Goal: Transaction & Acquisition: Purchase product/service

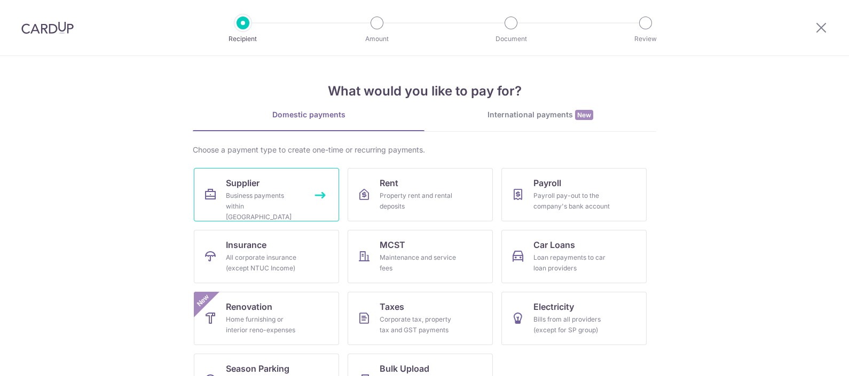
click at [275, 188] on link "Supplier Business payments within [GEOGRAPHIC_DATA]" at bounding box center [266, 194] width 145 height 53
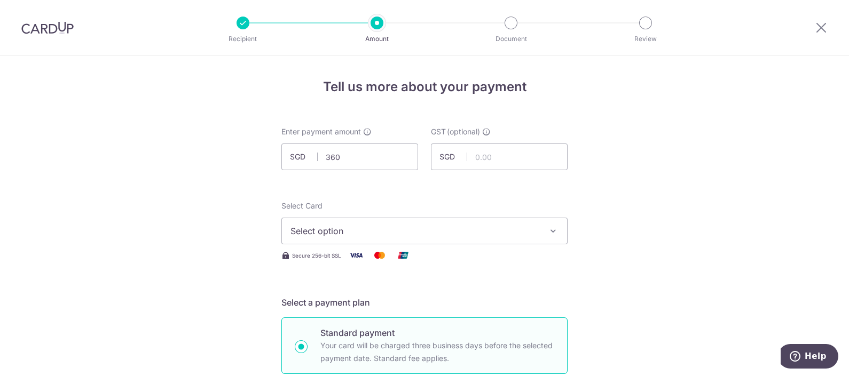
scroll to position [66, 0]
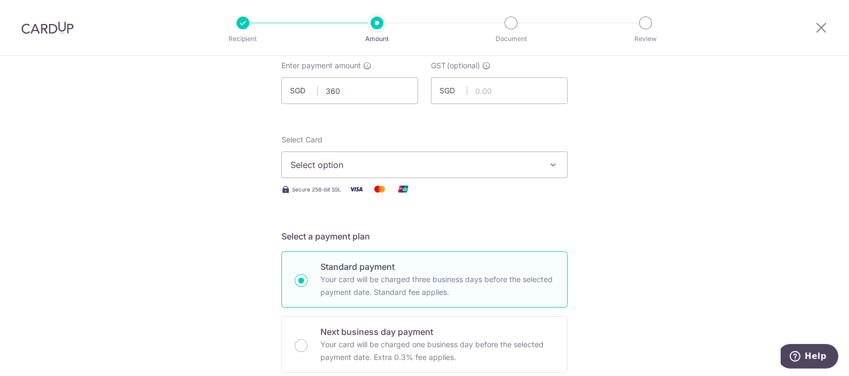
type input "360.00"
click at [383, 162] on span "Select option" at bounding box center [414, 165] width 249 height 13
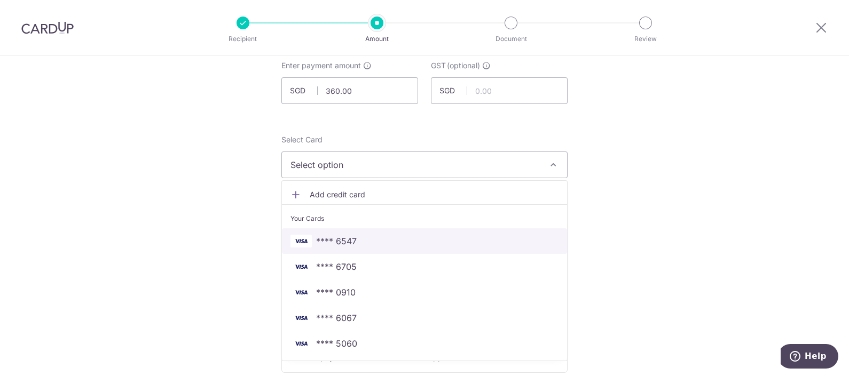
click at [370, 236] on span "**** 6547" at bounding box center [424, 241] width 268 height 13
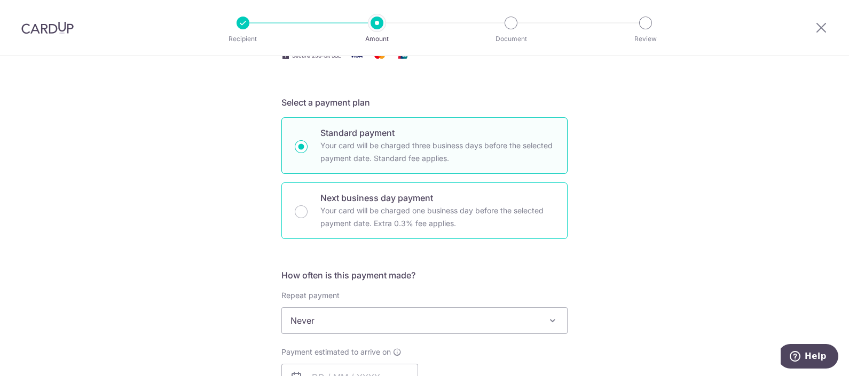
click at [420, 232] on div "Next business day payment Your card will be charged one business day before the…" at bounding box center [424, 211] width 286 height 57
radio input "false"
radio input "true"
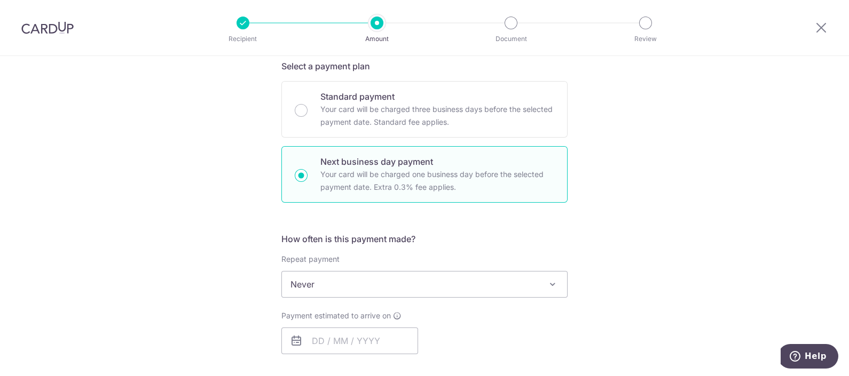
scroll to position [266, 0]
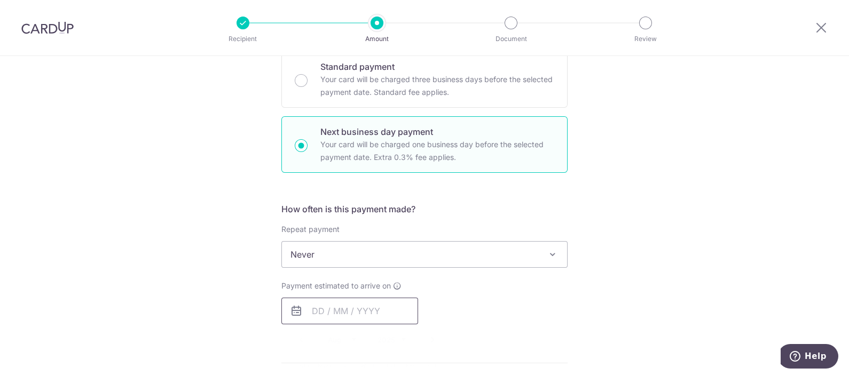
click at [349, 307] on input "text" at bounding box center [349, 311] width 137 height 27
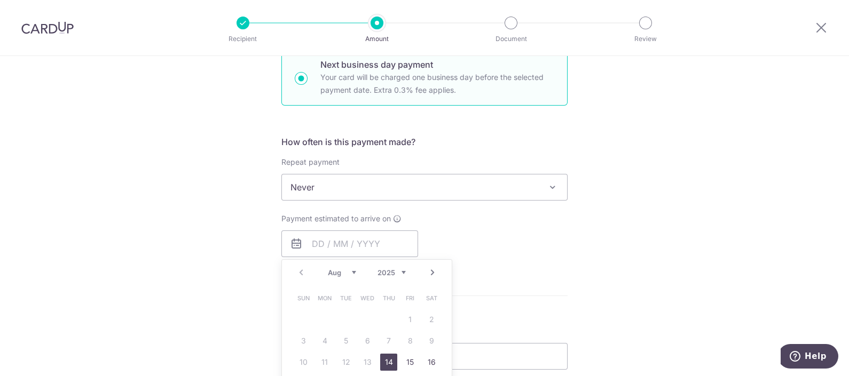
click at [382, 362] on link "14" at bounding box center [388, 362] width 17 height 17
type input "14/08/2025"
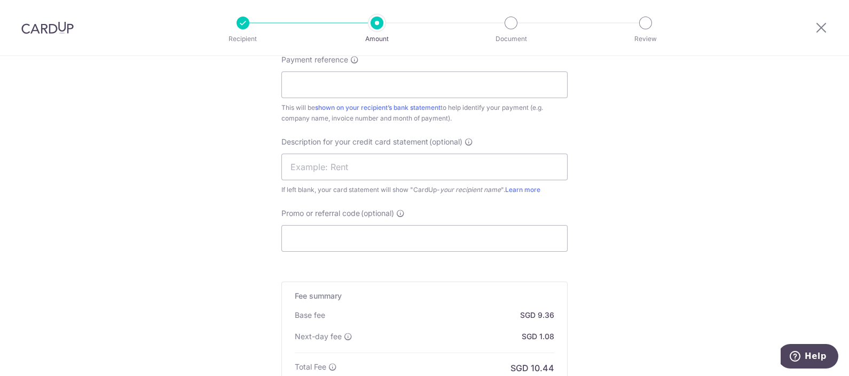
scroll to position [667, 0]
click at [345, 230] on input "Promo or referral code (optional)" at bounding box center [424, 235] width 286 height 27
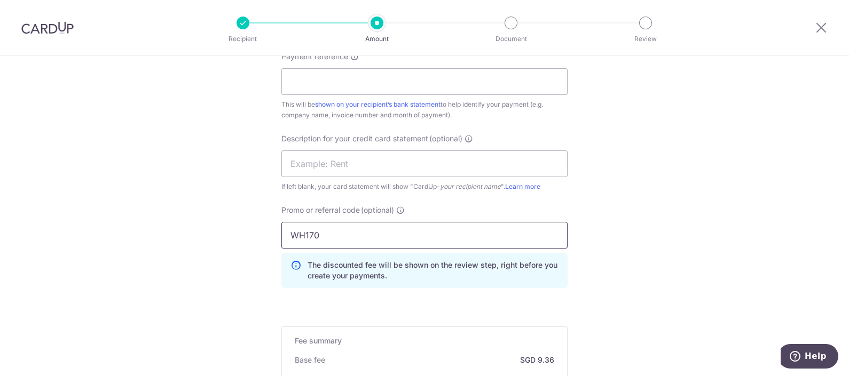
type input "WH170"
click at [520, 82] on input "Payment reference" at bounding box center [424, 81] width 286 height 27
type input "9037"
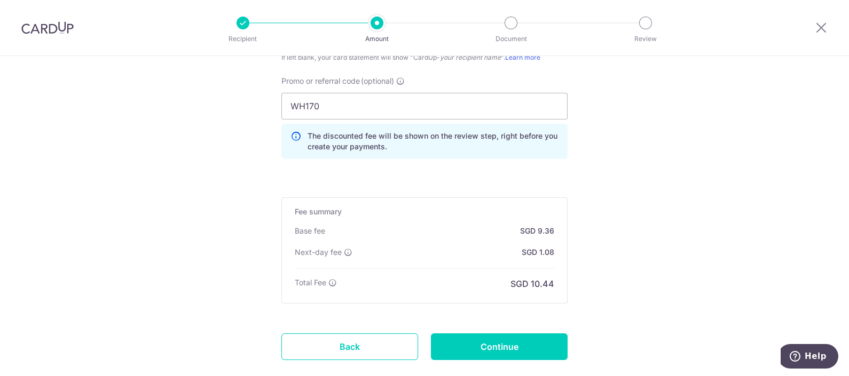
scroll to position [801, 0]
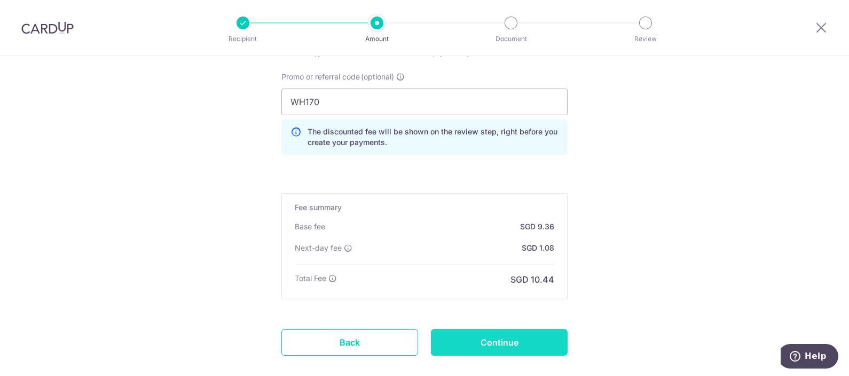
click at [514, 345] on input "Continue" at bounding box center [499, 342] width 137 height 27
type input "Create Schedule"
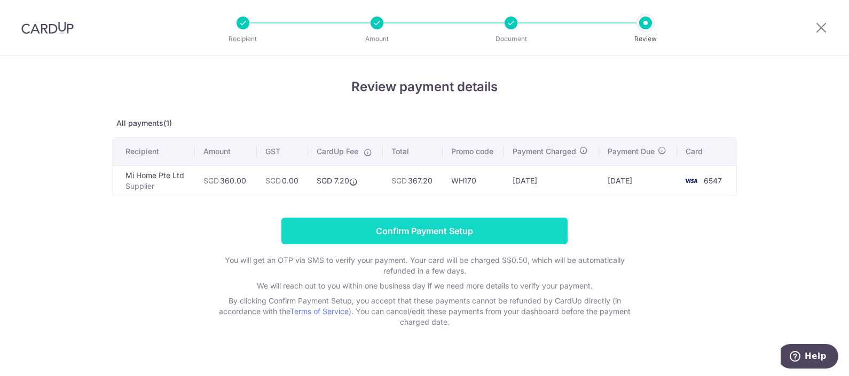
click at [390, 228] on input "Confirm Payment Setup" at bounding box center [424, 231] width 286 height 27
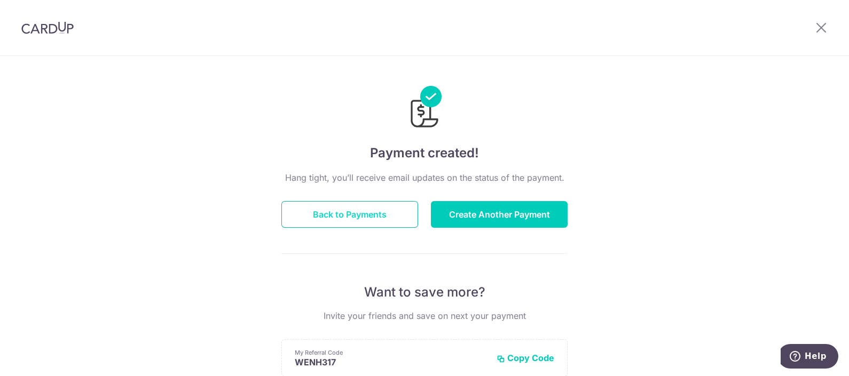
click at [382, 204] on button "Back to Payments" at bounding box center [349, 214] width 137 height 27
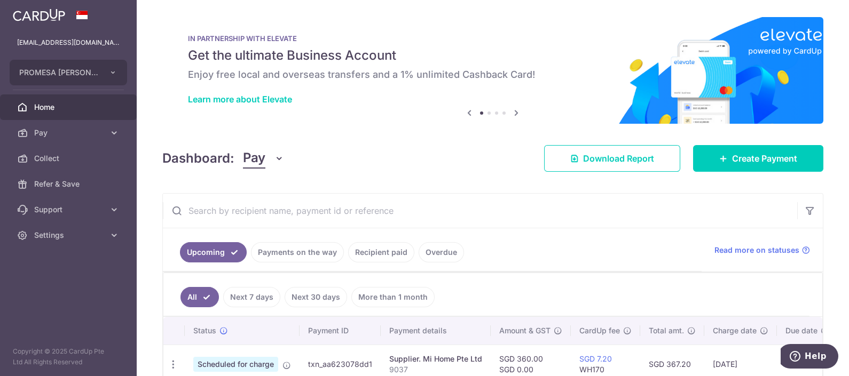
drag, startPoint x: 822, startPoint y: 309, endPoint x: 695, endPoint y: 228, distance: 150.5
click at [822, 309] on div "× Pause Schedule Pause all future payments in this series Pause just this one p…" at bounding box center [493, 188] width 712 height 376
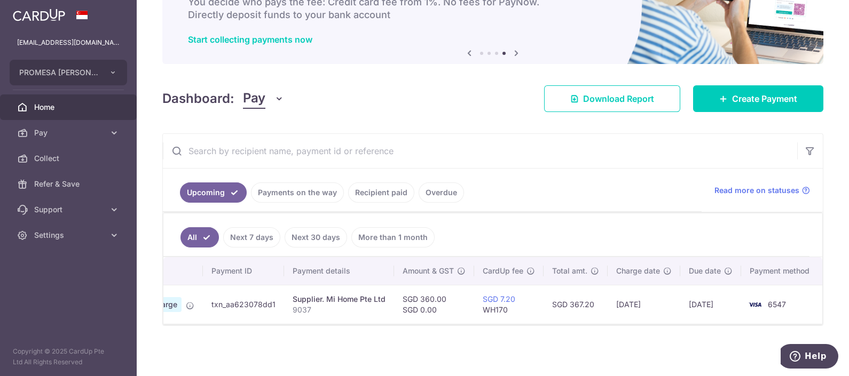
scroll to position [77, 0]
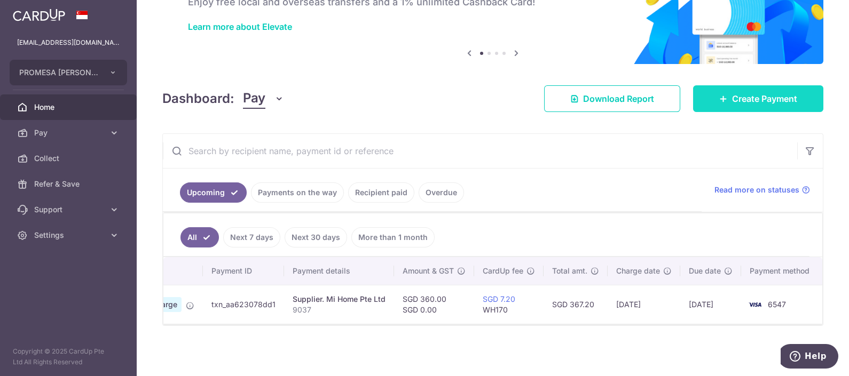
click at [763, 96] on span "Create Payment" at bounding box center [764, 98] width 65 height 13
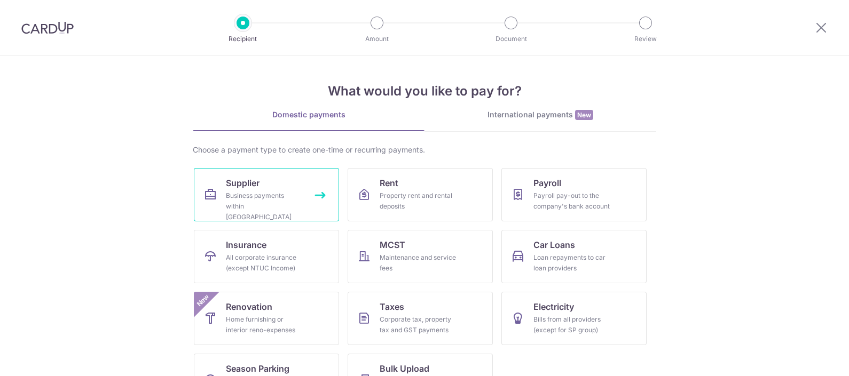
click at [260, 188] on link "Supplier Business payments within Singapore" at bounding box center [266, 194] width 145 height 53
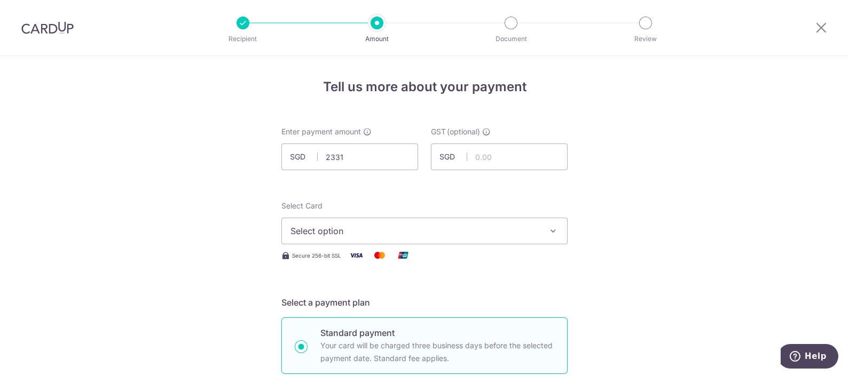
type input "2,331.00"
click at [366, 233] on span "Select option" at bounding box center [414, 231] width 249 height 13
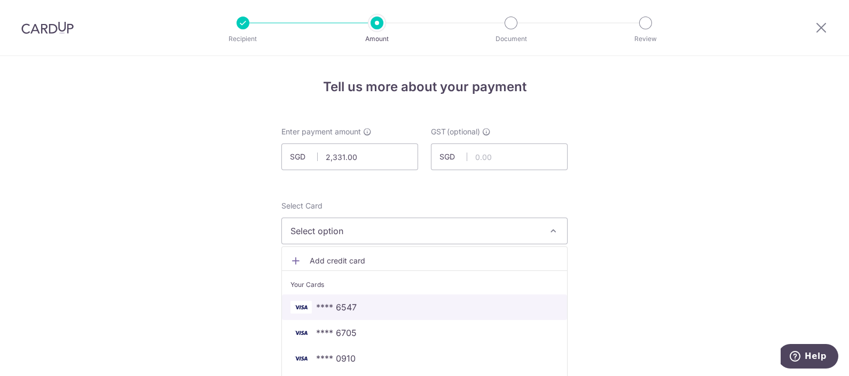
click at [370, 304] on span "**** 6547" at bounding box center [424, 307] width 268 height 13
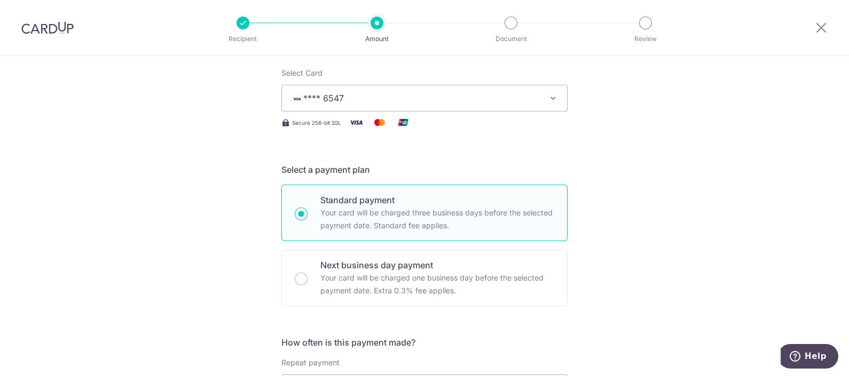
scroll to position [200, 0]
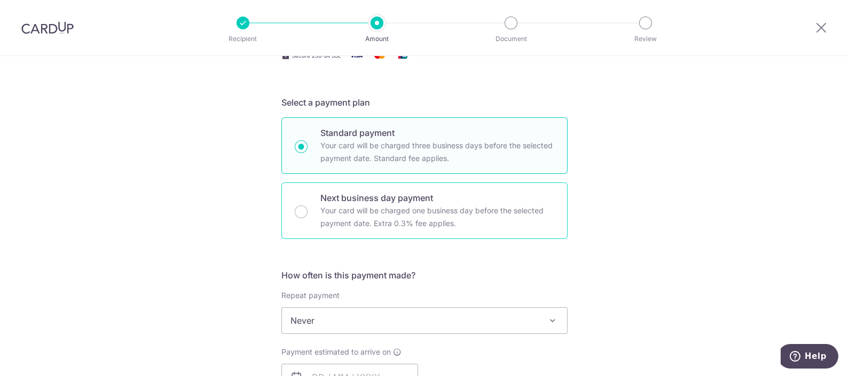
click at [430, 219] on p "Your card will be charged one business day before the selected payment date. Ex…" at bounding box center [437, 217] width 234 height 26
click at [307, 218] on input "Next business day payment Your card will be charged one business day before the…" at bounding box center [301, 212] width 13 height 13
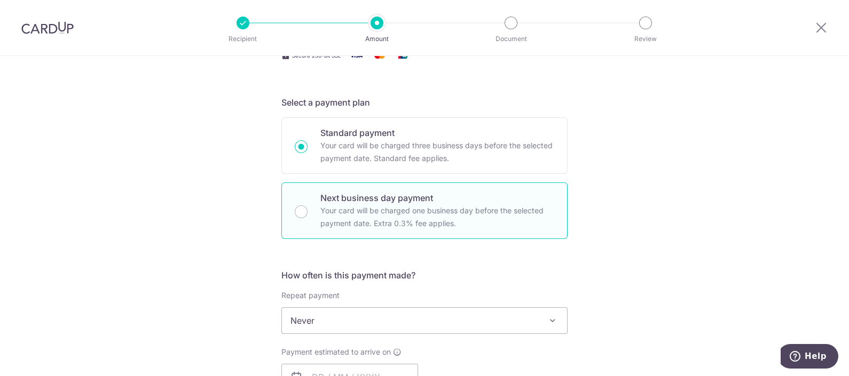
radio input "false"
radio input "true"
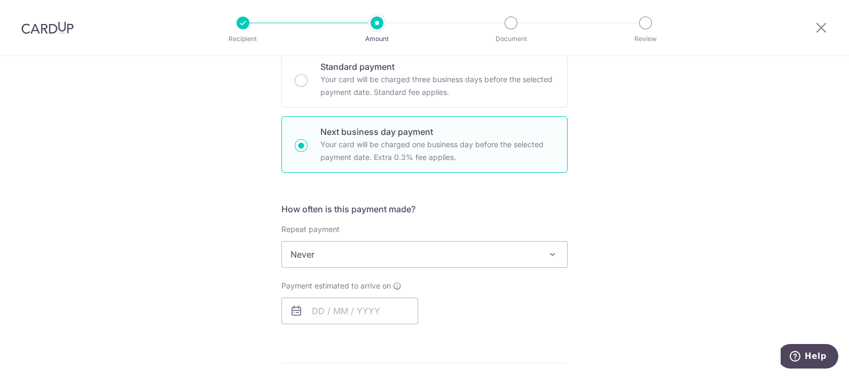
scroll to position [334, 0]
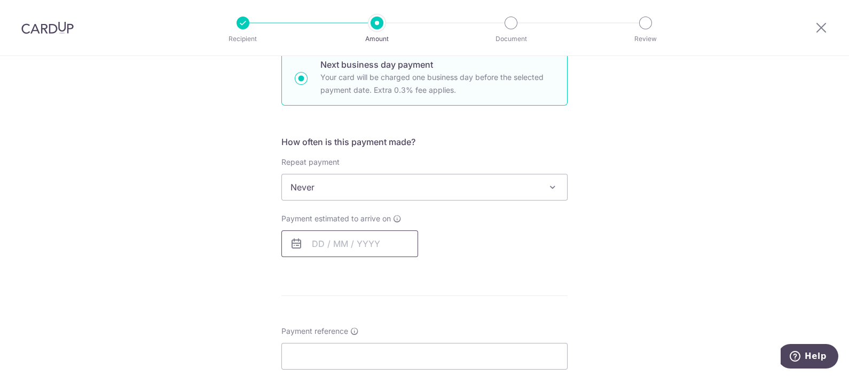
click at [382, 237] on input "text" at bounding box center [349, 244] width 137 height 27
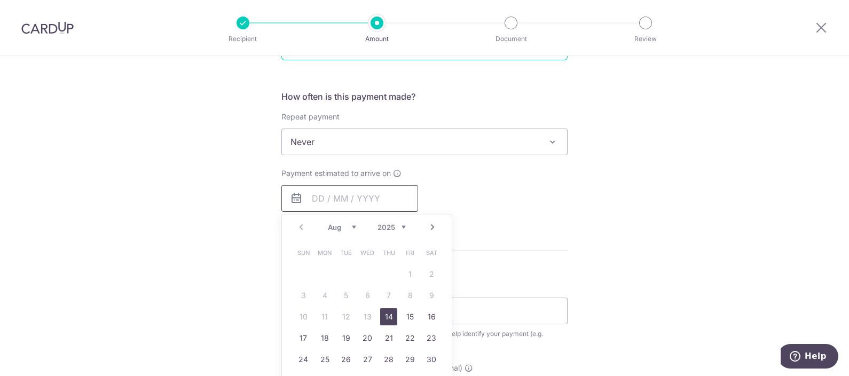
scroll to position [400, 0]
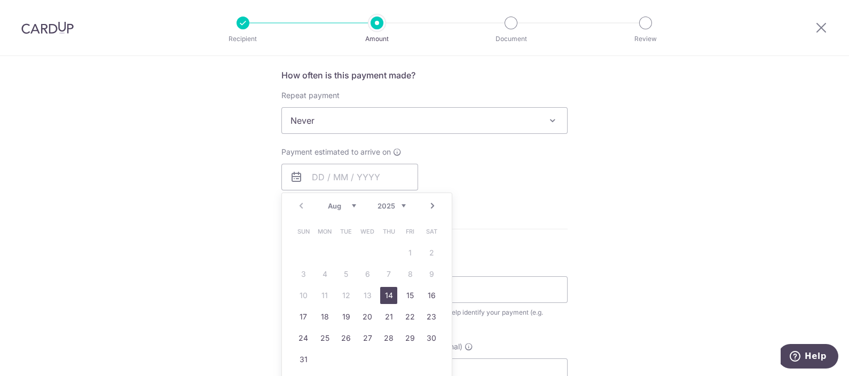
click at [384, 291] on link "14" at bounding box center [388, 295] width 17 height 17
type input "[DATE]"
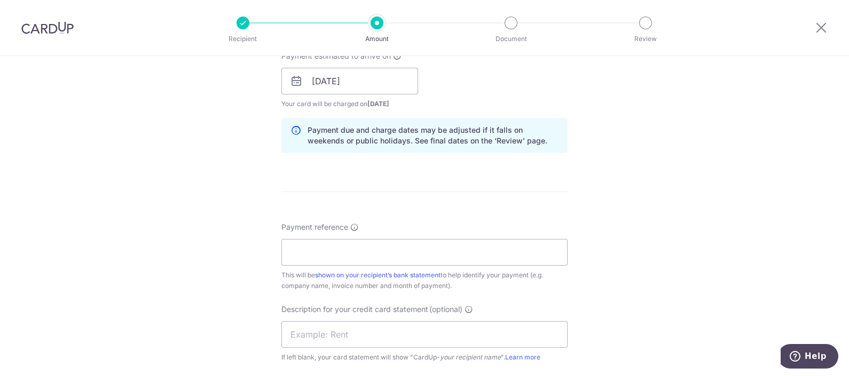
scroll to position [533, 0]
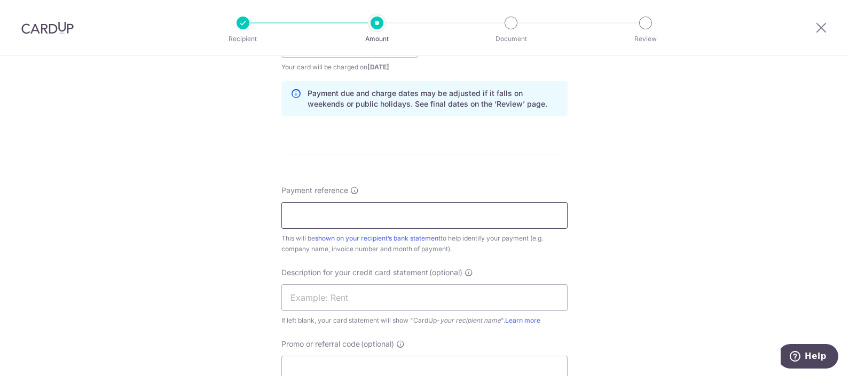
click at [373, 220] on input "Payment reference" at bounding box center [424, 215] width 286 height 27
type input "9033"
click at [728, 210] on div "Tell us more about your payment Enter payment amount SGD 2,331.00 2331.00 GST (…" at bounding box center [424, 89] width 849 height 1133
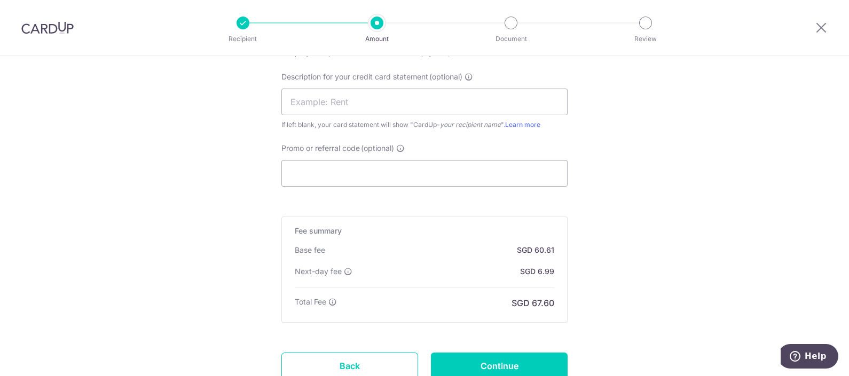
scroll to position [734, 0]
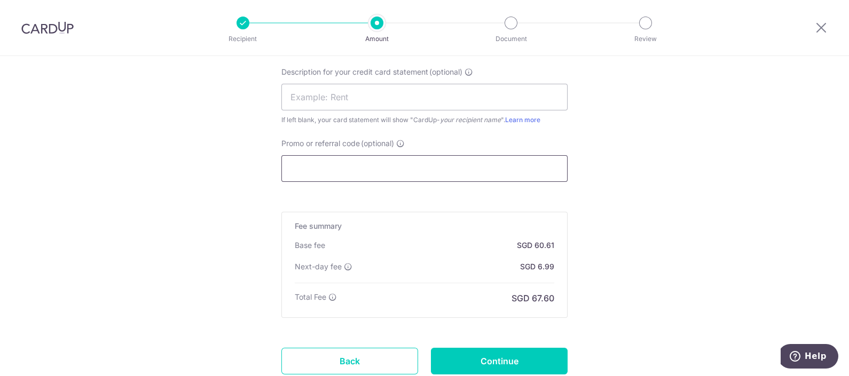
click at [381, 171] on input "Promo or referral code (optional)" at bounding box center [424, 168] width 286 height 27
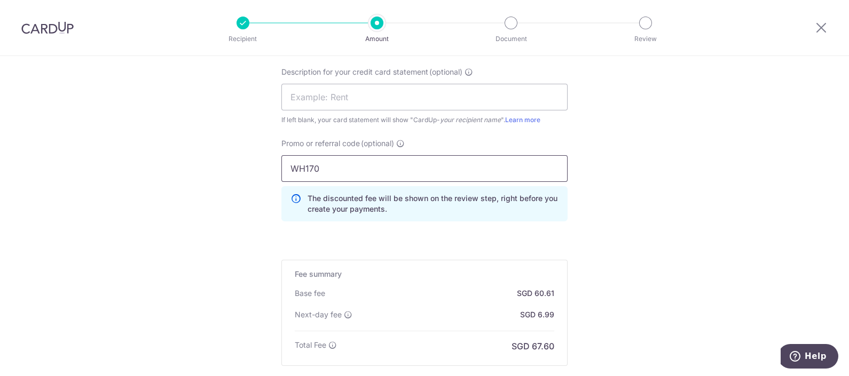
type input "WH170"
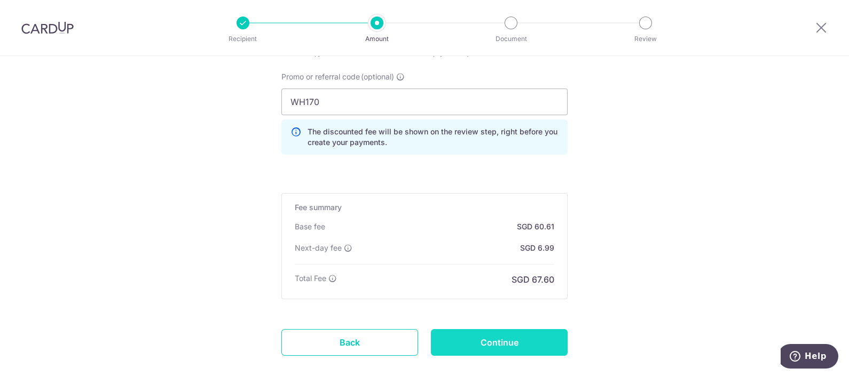
click at [525, 334] on input "Continue" at bounding box center [499, 342] width 137 height 27
type input "Create Schedule"
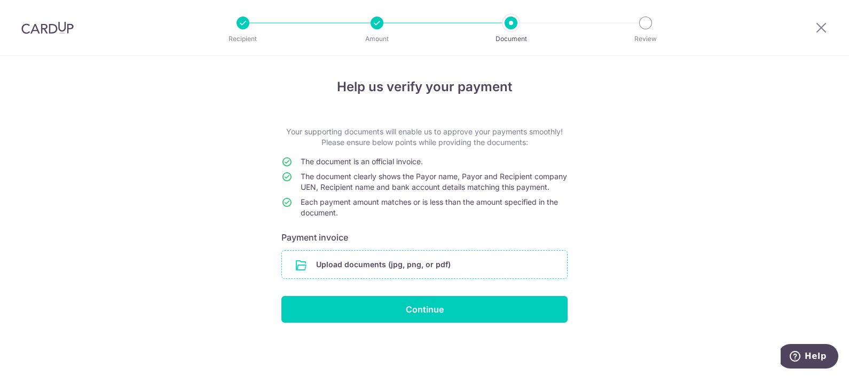
click at [415, 275] on input "file" at bounding box center [424, 265] width 285 height 28
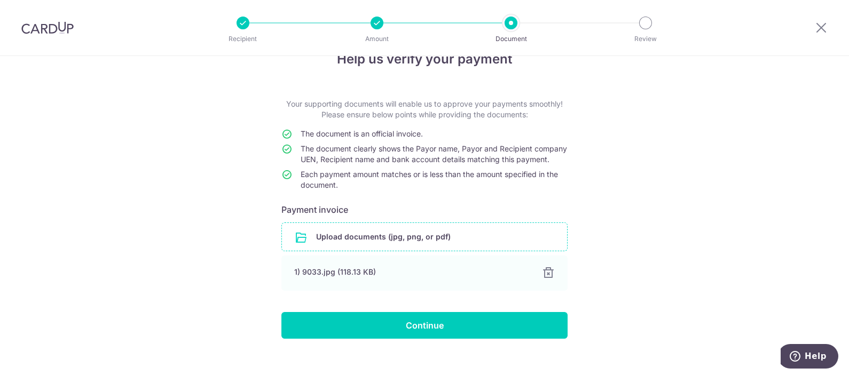
scroll to position [51, 0]
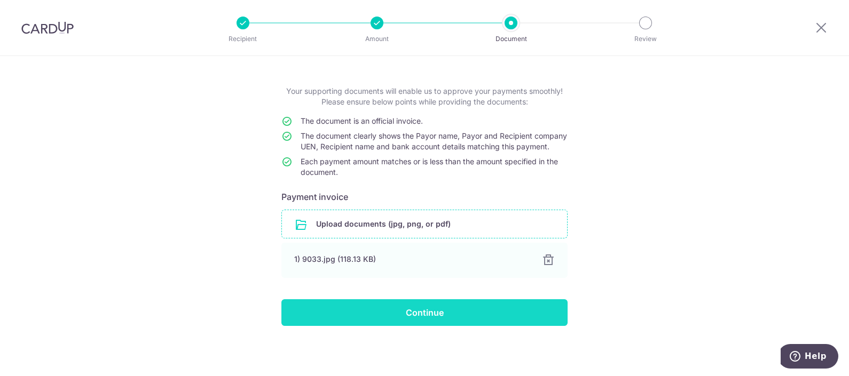
click at [411, 320] on input "Continue" at bounding box center [424, 312] width 286 height 27
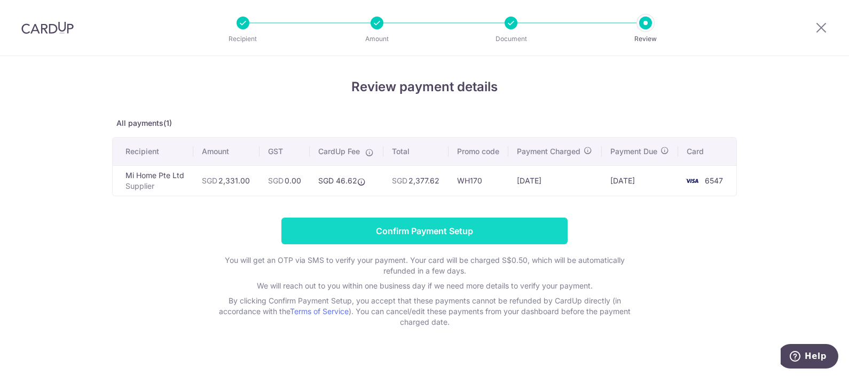
click at [457, 234] on input "Confirm Payment Setup" at bounding box center [424, 231] width 286 height 27
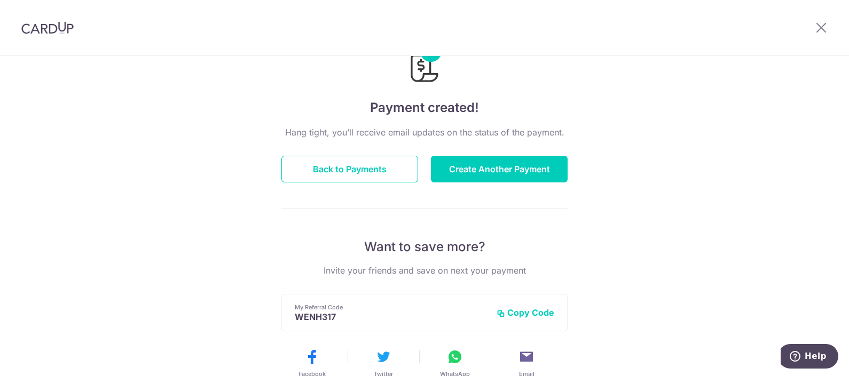
scroll to position [66, 0]
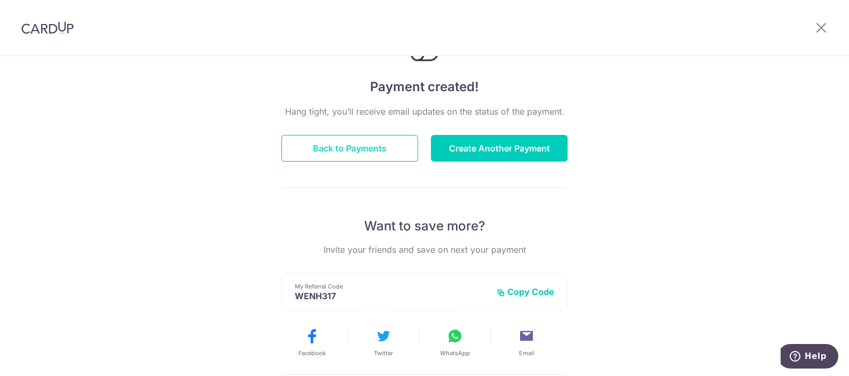
click at [382, 152] on button "Back to Payments" at bounding box center [349, 148] width 137 height 27
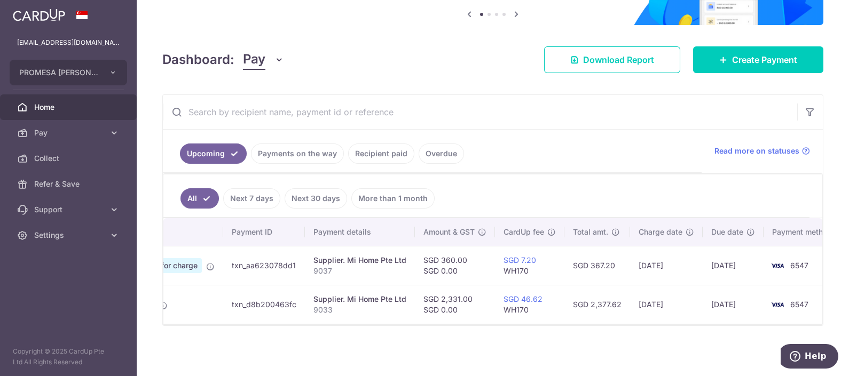
scroll to position [0, 99]
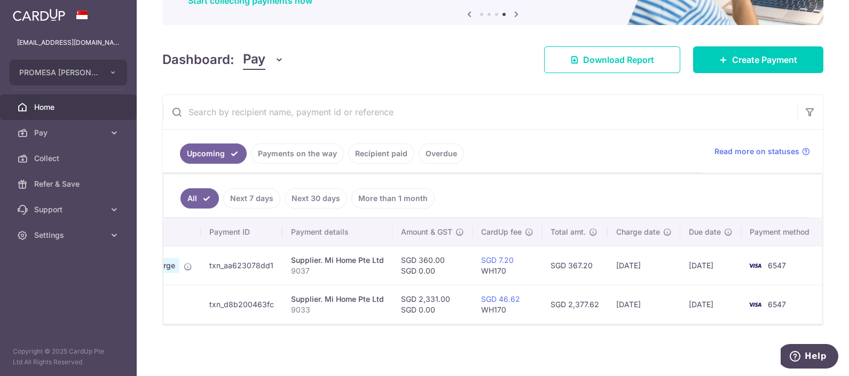
click at [53, 99] on link "Home" at bounding box center [68, 107] width 137 height 26
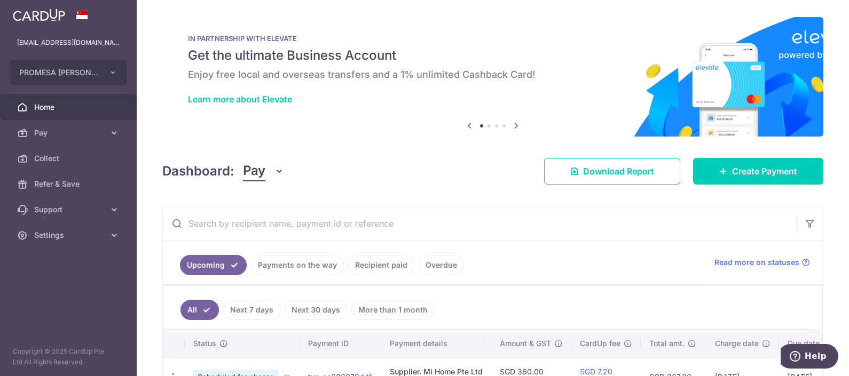
scroll to position [116, 0]
